Goal: Task Accomplishment & Management: Use online tool/utility

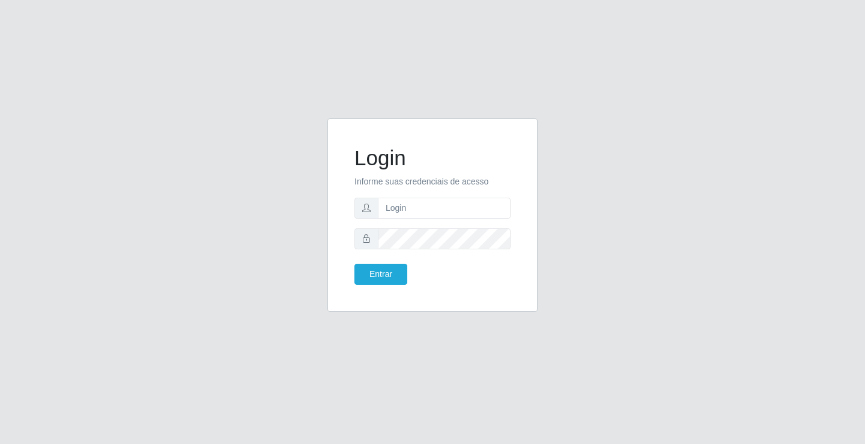
type input "[PERSON_NAME]"
click at [354, 264] on button "Entrar" at bounding box center [380, 274] width 53 height 21
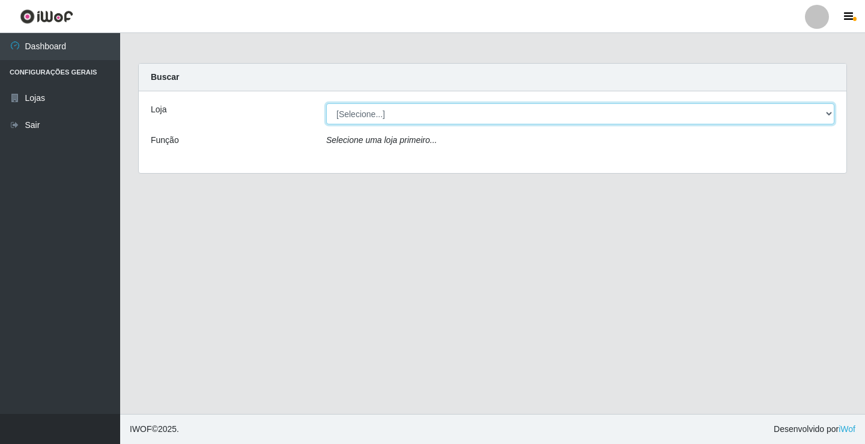
click at [369, 118] on select "[Selecione...] Ideal - Conceição" at bounding box center [580, 113] width 508 height 21
select select "231"
click at [326, 103] on select "[Selecione...] Ideal - Conceição" at bounding box center [580, 113] width 508 height 21
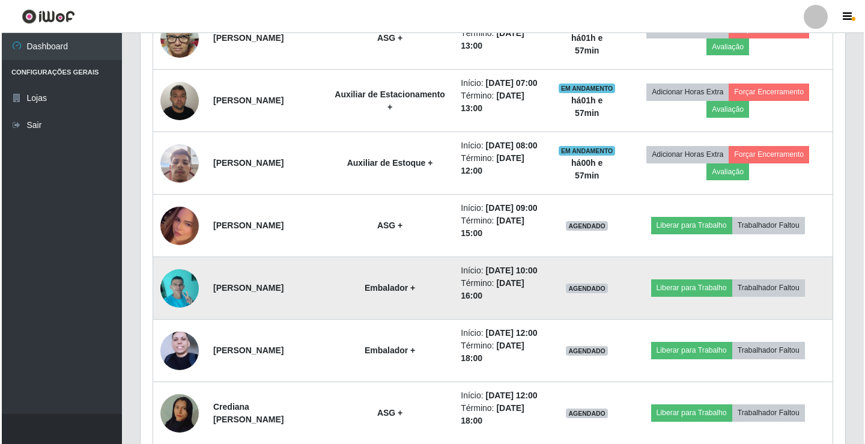
scroll to position [540, 0]
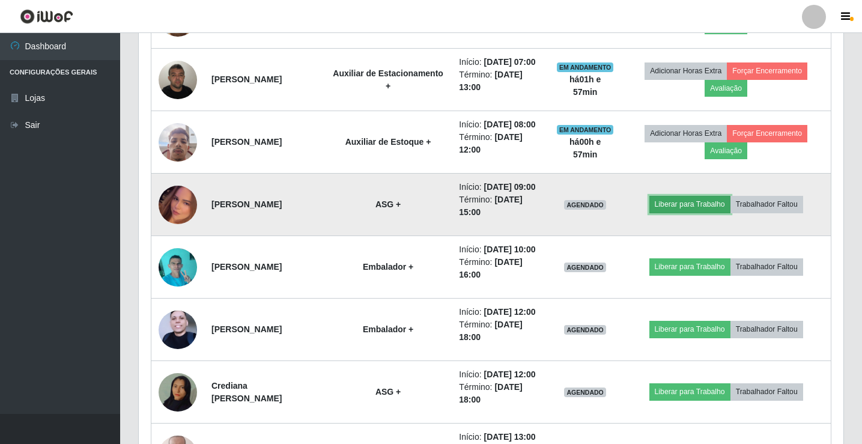
click at [678, 213] on button "Liberar para Trabalho" at bounding box center [689, 204] width 81 height 17
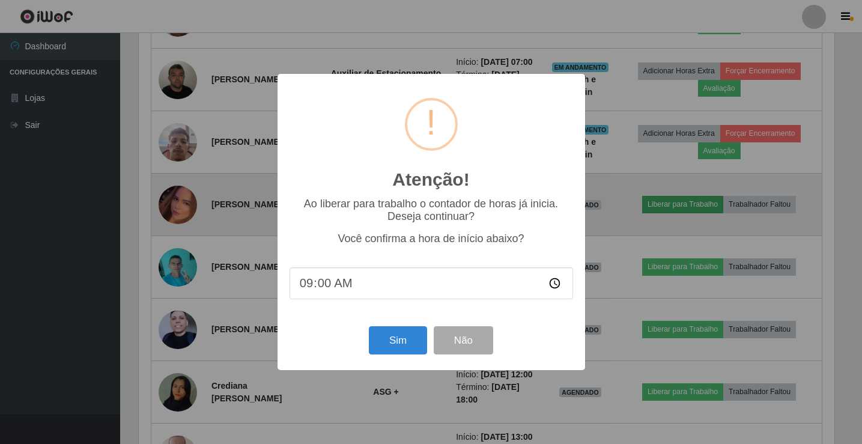
scroll to position [249, 698]
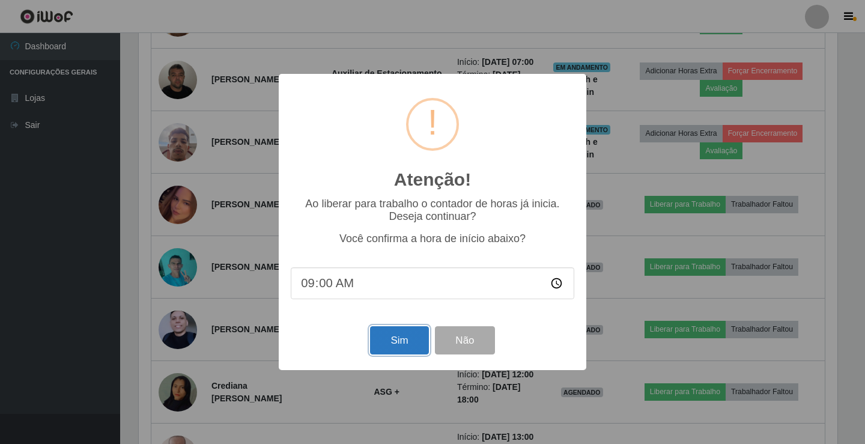
click at [406, 345] on button "Sim" at bounding box center [399, 340] width 58 height 28
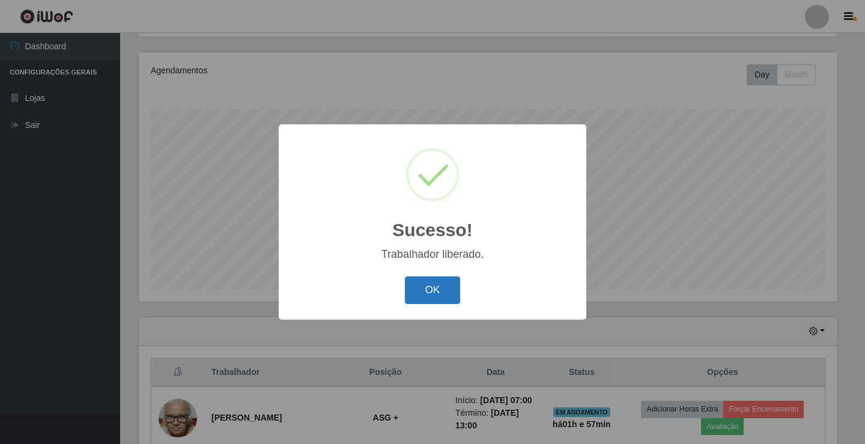
click at [431, 295] on button "OK" at bounding box center [433, 290] width 56 height 28
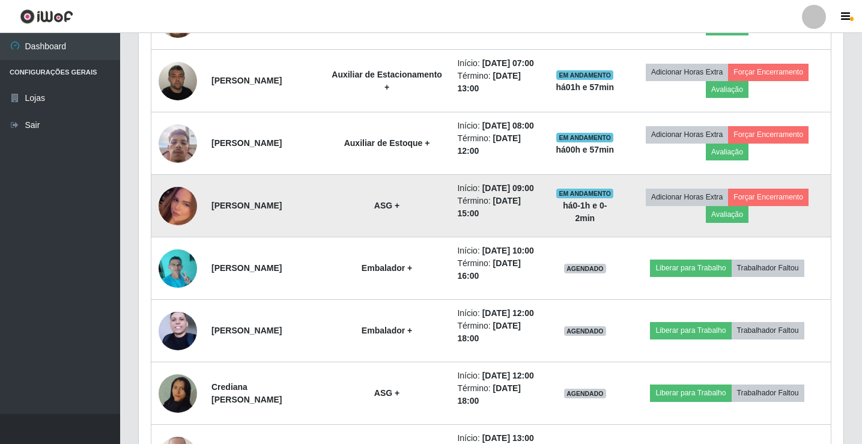
scroll to position [560, 0]
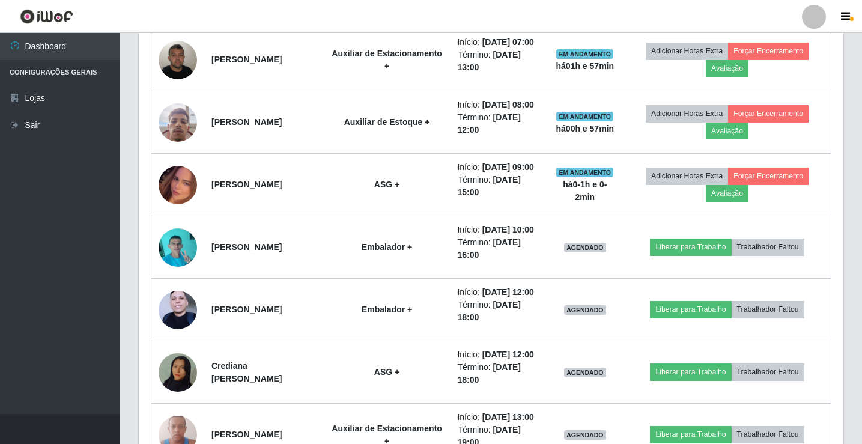
click at [813, 18] on div at bounding box center [814, 17] width 24 height 24
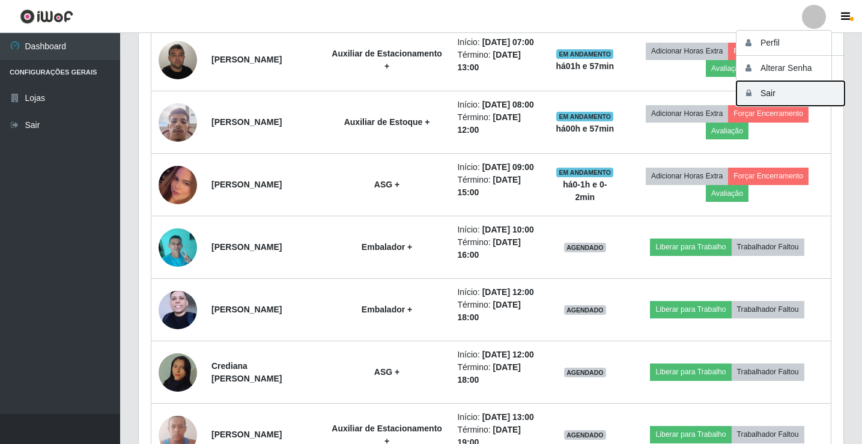
click at [781, 95] on button "Sair" at bounding box center [790, 93] width 108 height 25
